Goal: Task Accomplishment & Management: Use online tool/utility

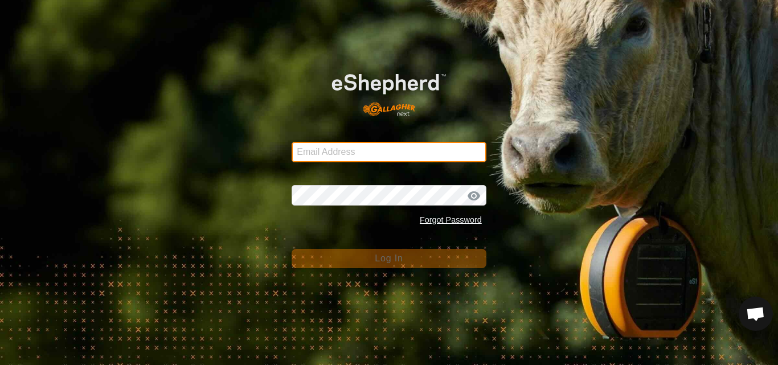
click at [354, 150] on input "Email Address" at bounding box center [389, 152] width 195 height 21
type input "[PERSON_NAME][EMAIL_ADDRESS][DOMAIN_NAME]"
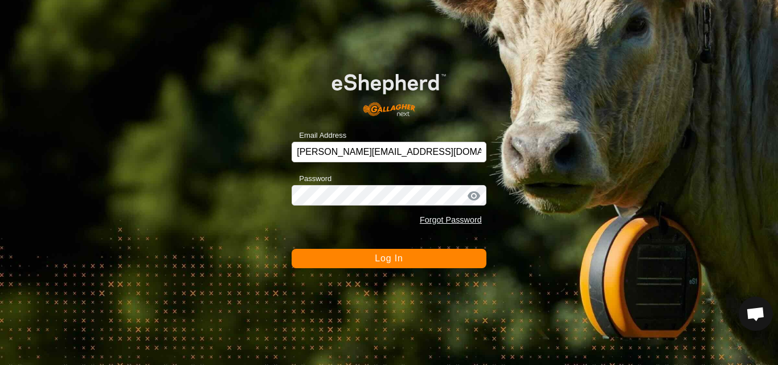
click at [398, 263] on span "Log In" at bounding box center [389, 258] width 28 height 10
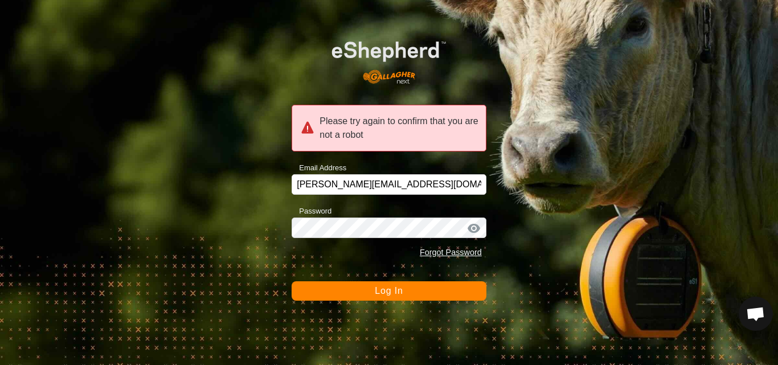
click at [387, 288] on span "Log In" at bounding box center [389, 291] width 28 height 10
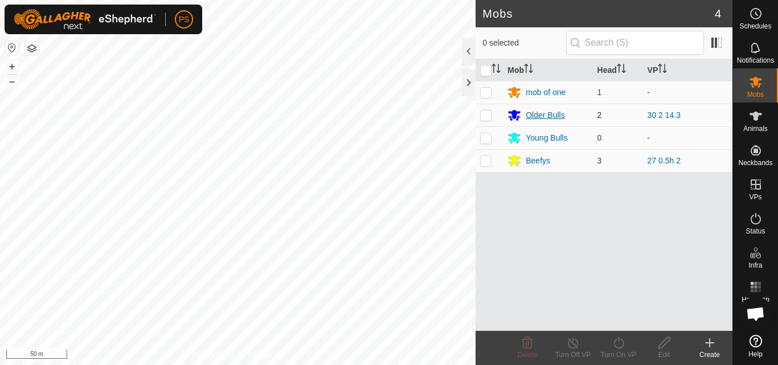
click at [539, 114] on div "Older Bulls" at bounding box center [545, 115] width 39 height 12
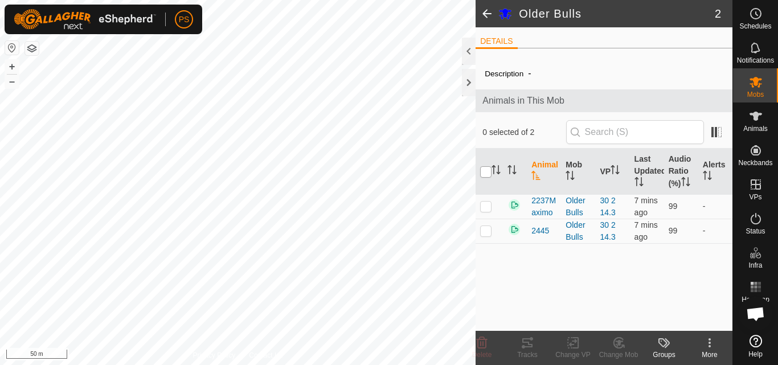
click at [486, 168] on input "checkbox" at bounding box center [485, 171] width 11 height 11
checkbox input "true"
click at [529, 341] on icon at bounding box center [528, 343] width 14 height 14
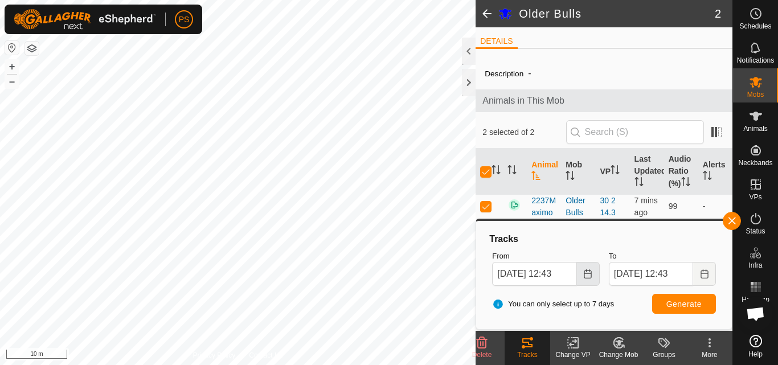
click at [587, 270] on icon "Choose Date" at bounding box center [587, 273] width 9 height 9
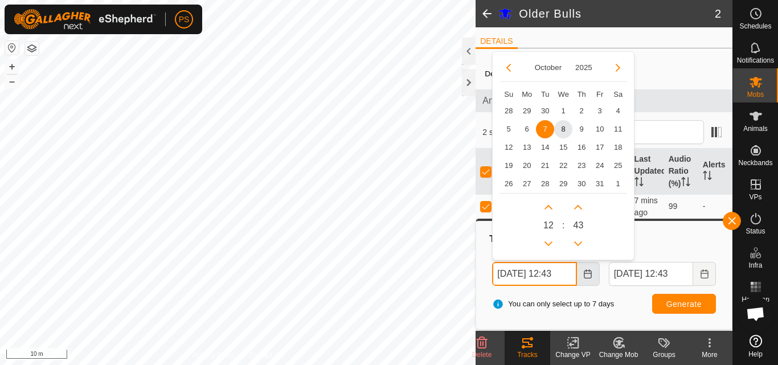
scroll to position [0, 3]
click at [552, 243] on button "Previous Hour" at bounding box center [548, 244] width 18 height 18
click at [547, 240] on button "Previous Hour" at bounding box center [548, 244] width 18 height 18
click at [565, 131] on span "8" at bounding box center [563, 129] width 18 height 18
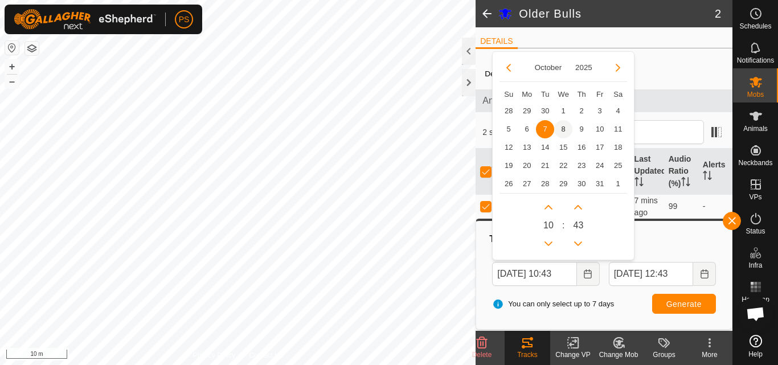
type input "[DATE] 10:43"
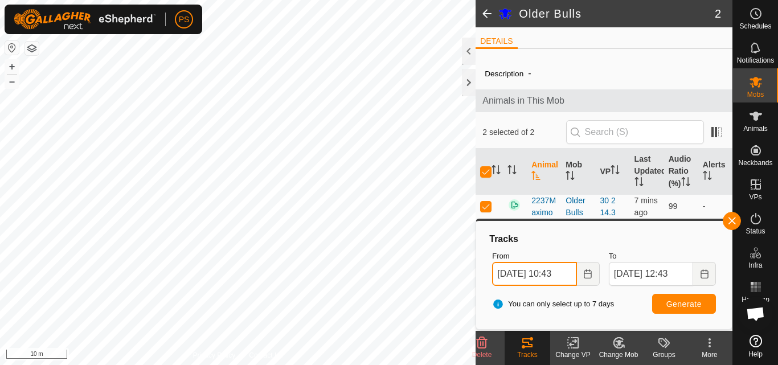
scroll to position [0, 3]
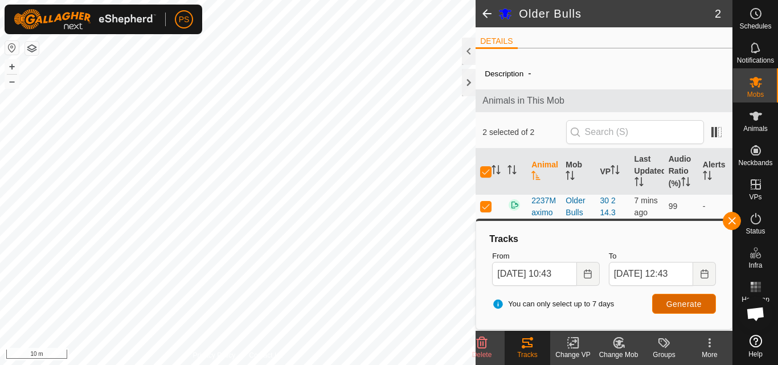
click at [683, 306] on span "Generate" at bounding box center [683, 304] width 35 height 9
click at [733, 222] on button "button" at bounding box center [732, 221] width 18 height 18
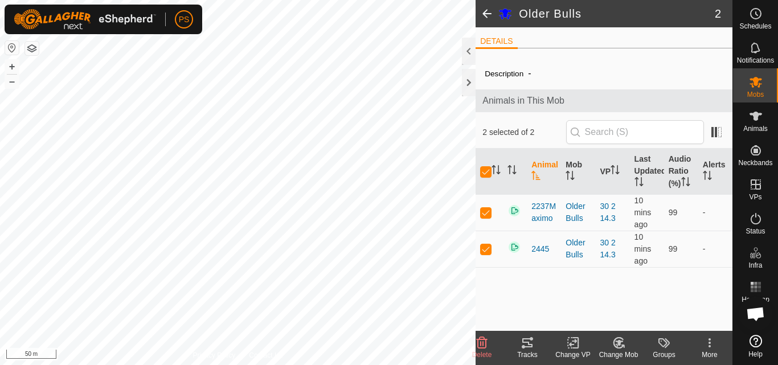
click at [486, 10] on span at bounding box center [487, 13] width 23 height 27
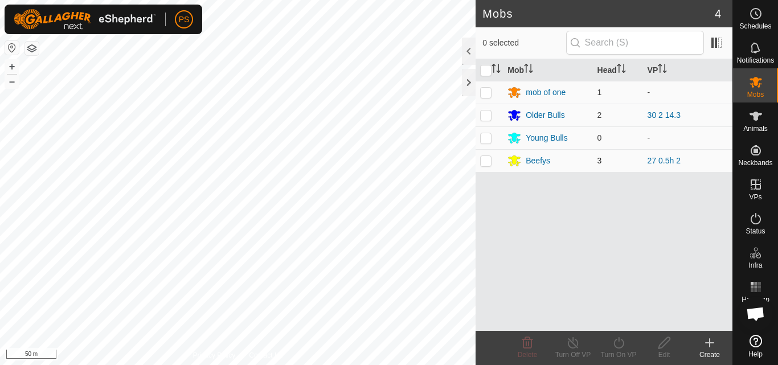
click at [485, 161] on p-checkbox at bounding box center [485, 160] width 11 height 9
click at [486, 159] on p-checkbox at bounding box center [485, 160] width 11 height 9
checkbox input "false"
click at [532, 163] on div "Beefys" at bounding box center [538, 161] width 24 height 12
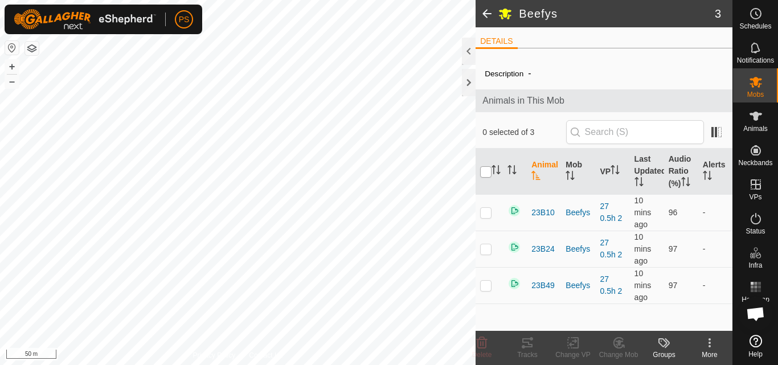
click at [484, 170] on input "checkbox" at bounding box center [485, 171] width 11 height 11
checkbox input "true"
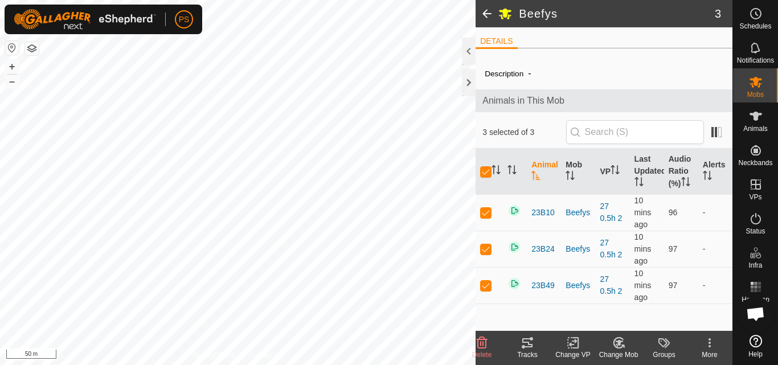
click at [528, 341] on icon at bounding box center [528, 343] width 14 height 14
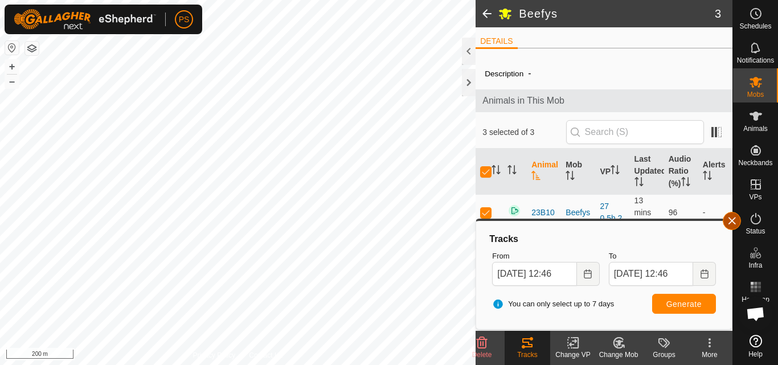
click at [729, 220] on button "button" at bounding box center [732, 221] width 18 height 18
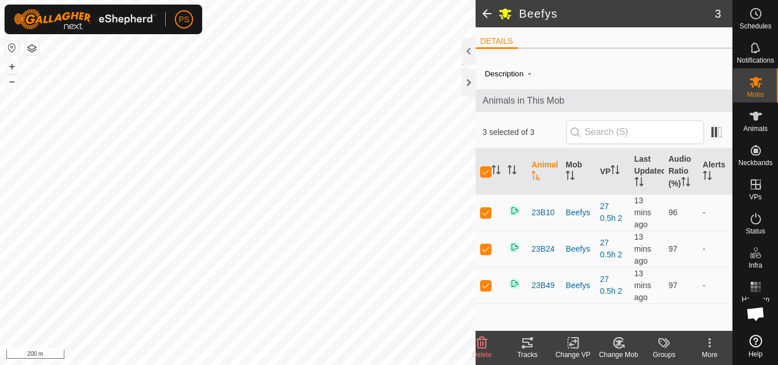
click at [486, 14] on span at bounding box center [487, 13] width 23 height 27
